Goal: Task Accomplishment & Management: Use online tool/utility

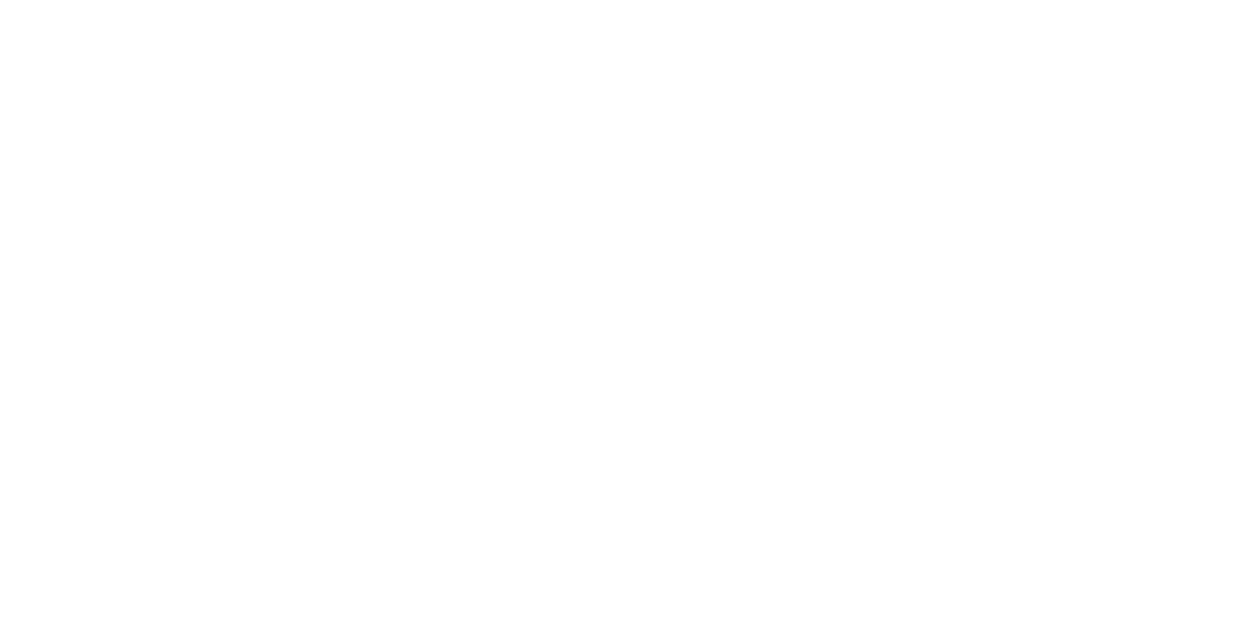
scroll to position [189, 0]
click at [616, 311] on button "Clock Off" at bounding box center [562, 308] width 107 height 31
click at [871, 554] on div at bounding box center [798, 550] width 146 height 48
click at [1043, 107] on button "Close" at bounding box center [1006, 108] width 71 height 31
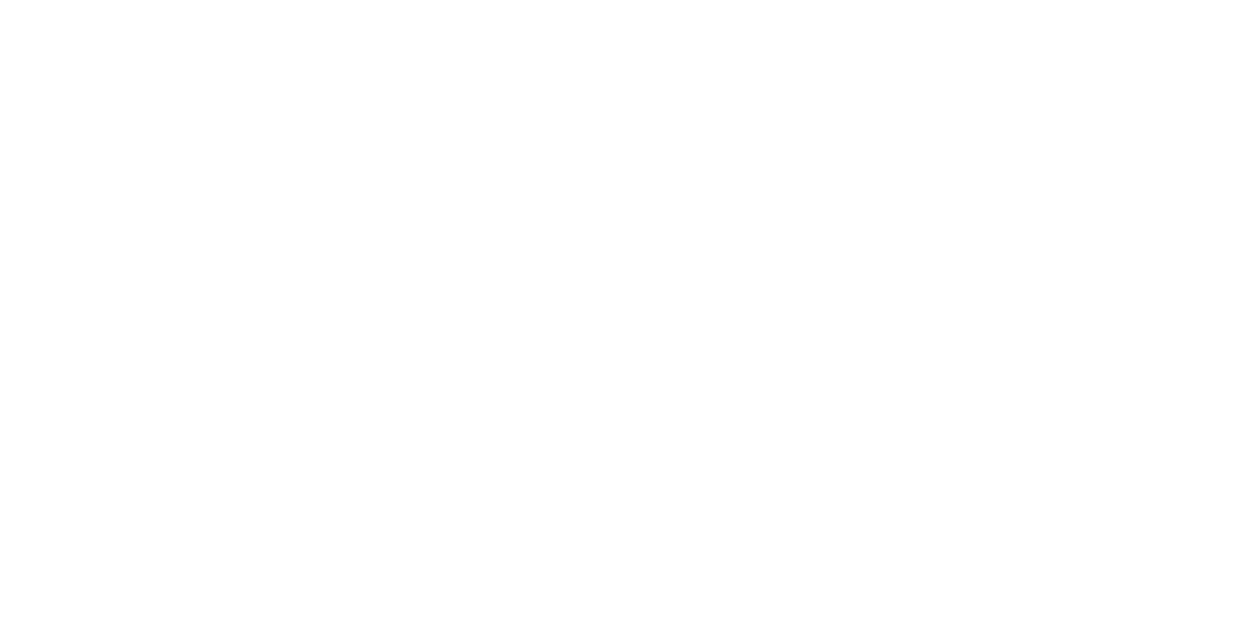
scroll to position [221, 0]
click at [258, 265] on button "Tracking" at bounding box center [165, 268] width 185 height 49
click at [804, 547] on icon "button" at bounding box center [799, 550] width 10 height 13
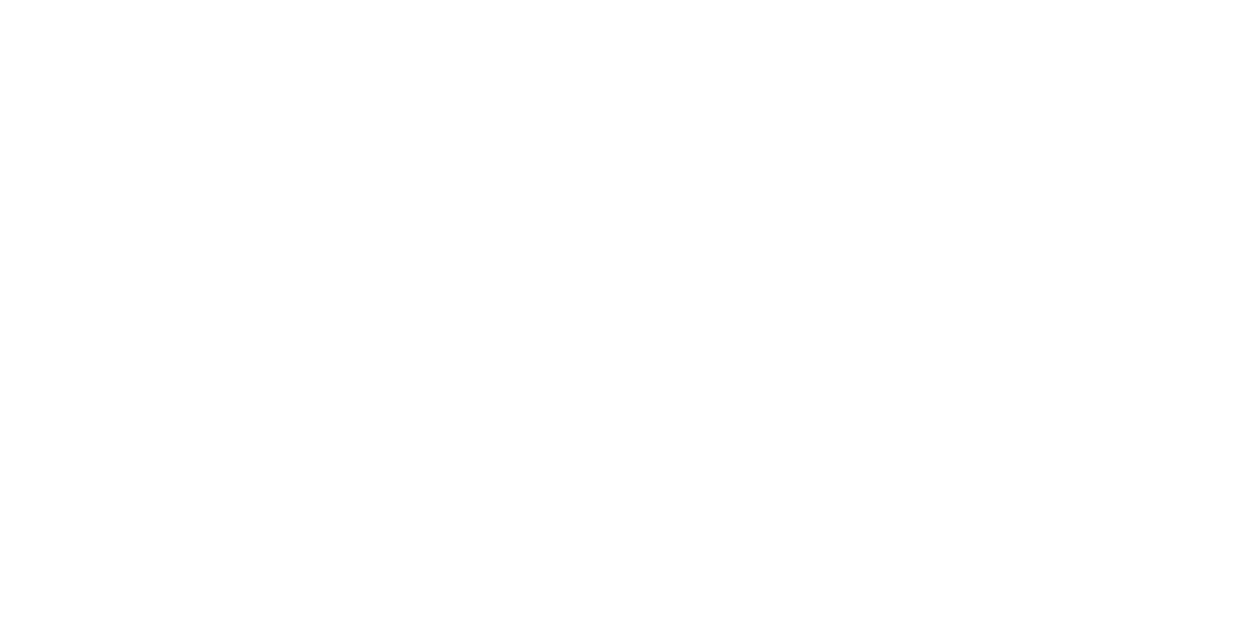
type input "m"
click at [616, 310] on button "Clock On" at bounding box center [562, 308] width 107 height 31
click at [1043, 107] on button "Close" at bounding box center [1006, 108] width 71 height 31
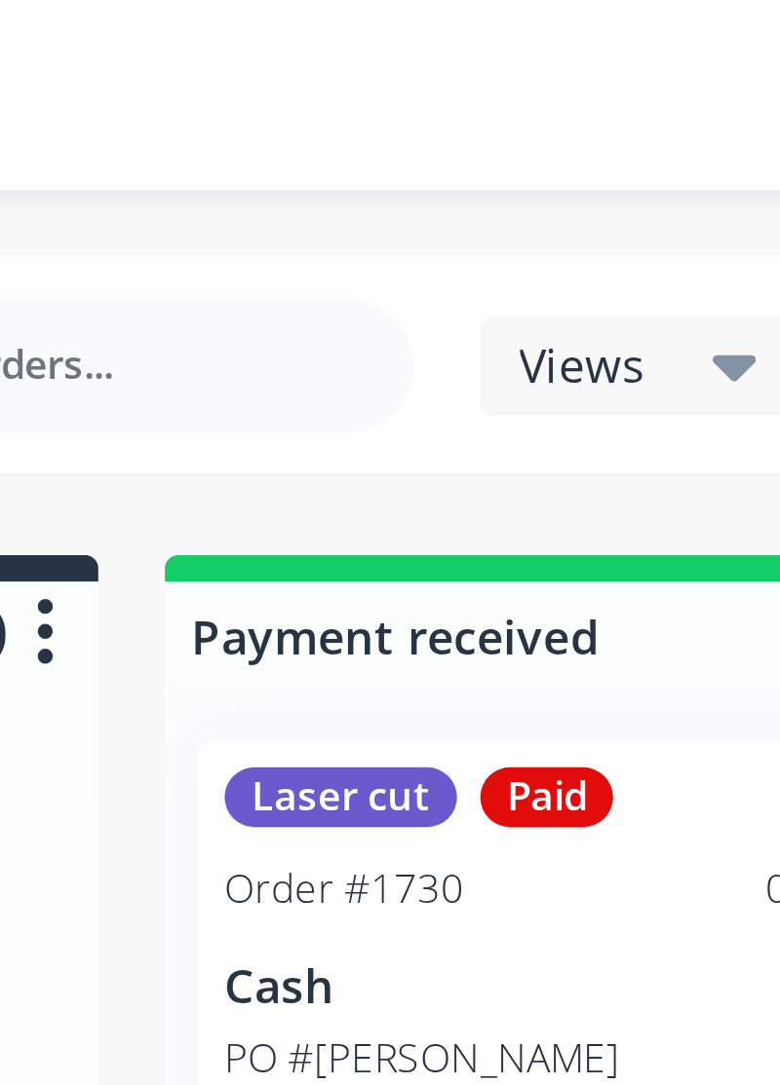
scroll to position [0, 0]
